Goal: Transaction & Acquisition: Purchase product/service

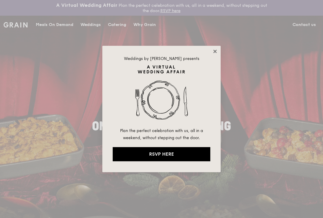
click at [217, 51] on icon at bounding box center [214, 51] width 5 height 5
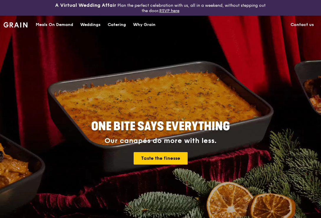
click at [54, 23] on div "Meals On Demand" at bounding box center [55, 25] width 38 height 18
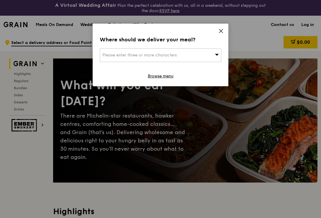
click at [138, 58] on div "Please enter three or more characters" at bounding box center [161, 55] width 122 height 14
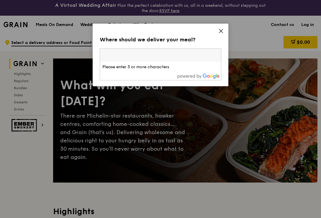
click at [138, 58] on input "search" at bounding box center [160, 55] width 121 height 13
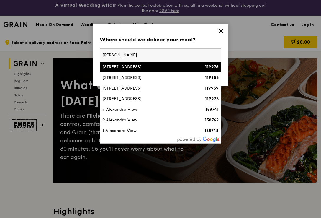
scroll to position [1, 0]
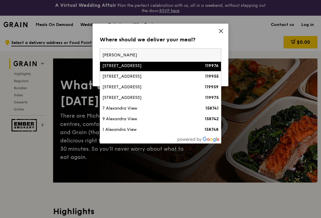
type input "[PERSON_NAME]"
click at [147, 69] on div "[STREET_ADDRESS]" at bounding box center [146, 66] width 87 height 6
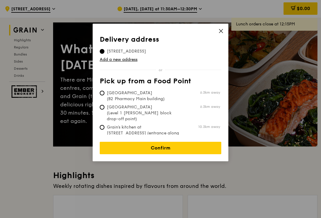
scroll to position [40, 0]
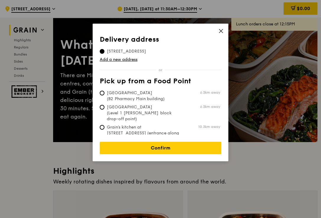
click at [222, 32] on icon at bounding box center [221, 30] width 5 height 5
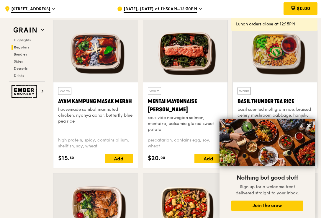
scroll to position [528, 0]
